Goal: Navigation & Orientation: Find specific page/section

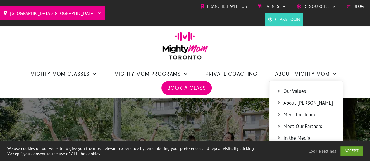
scroll to position [59, 0]
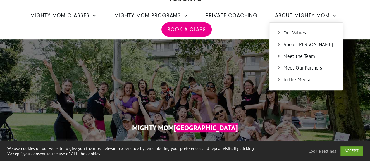
click at [295, 57] on span "Meet the Team" at bounding box center [310, 57] width 52 height 8
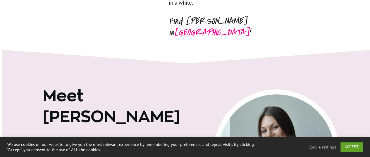
scroll to position [2334, 0]
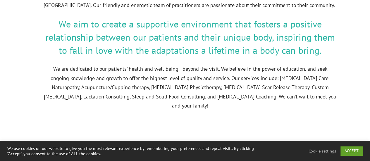
scroll to position [2458, 0]
